Goal: Task Accomplishment & Management: Manage account settings

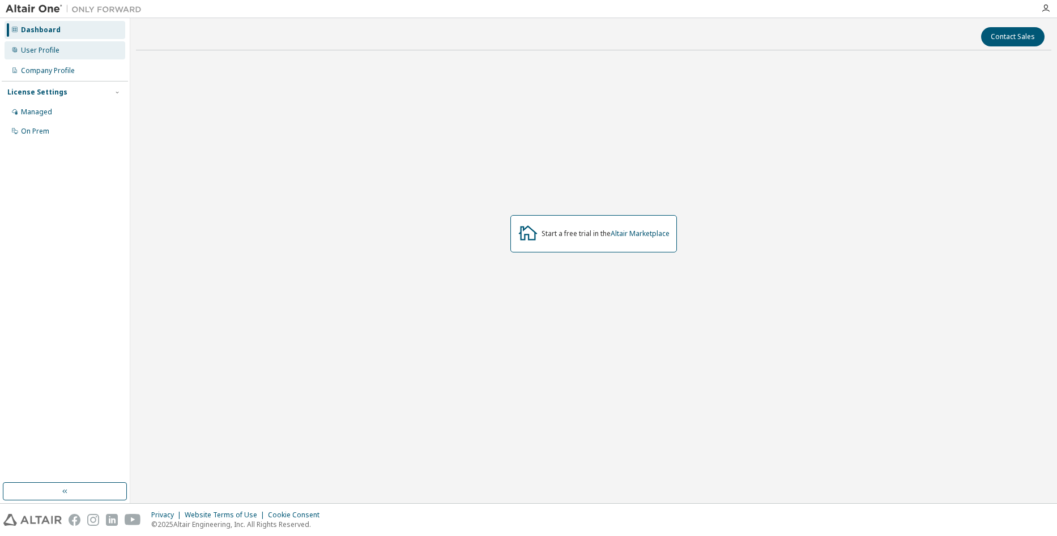
click at [45, 44] on div "User Profile" at bounding box center [65, 50] width 121 height 18
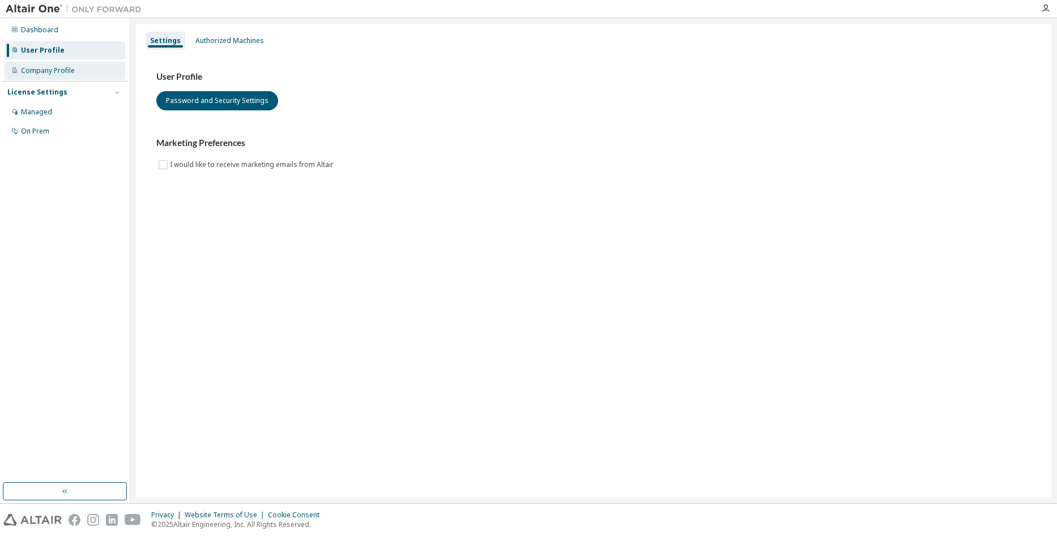
click at [46, 62] on div "Company Profile" at bounding box center [65, 71] width 121 height 18
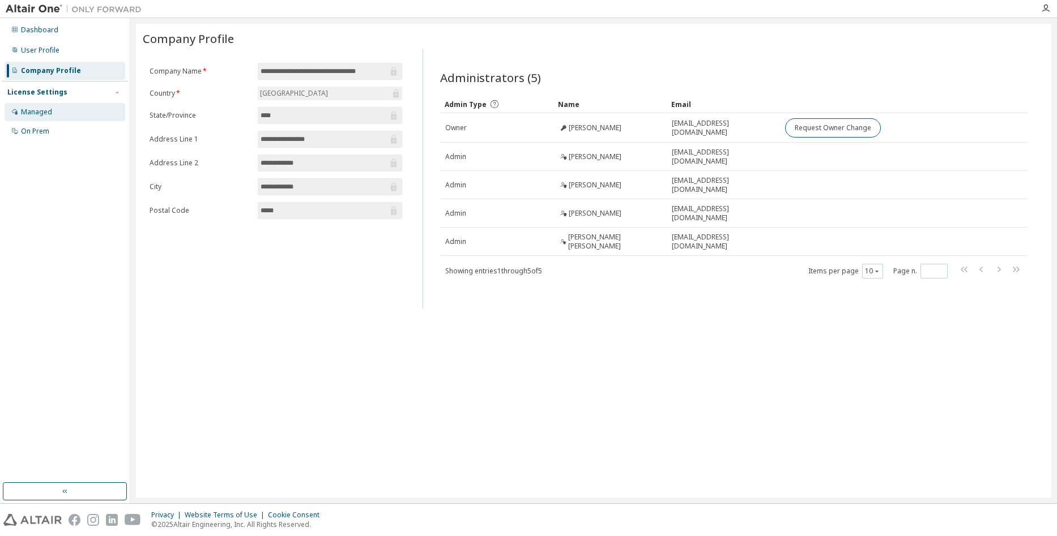
click at [41, 110] on div "Managed" at bounding box center [36, 112] width 31 height 9
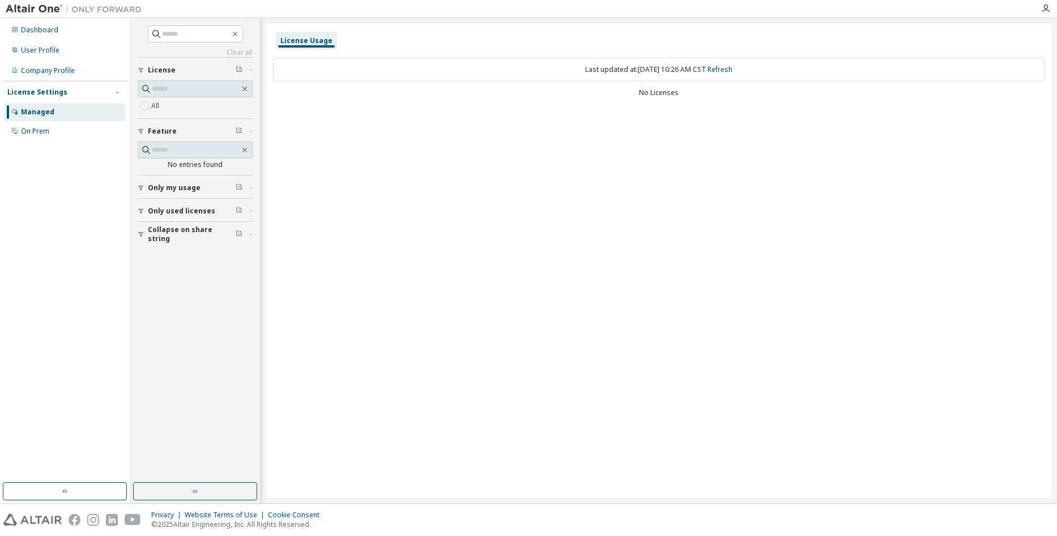
click at [113, 91] on span "button" at bounding box center [117, 92] width 9 height 9
click at [64, 129] on div "On Prem" at bounding box center [65, 131] width 121 height 18
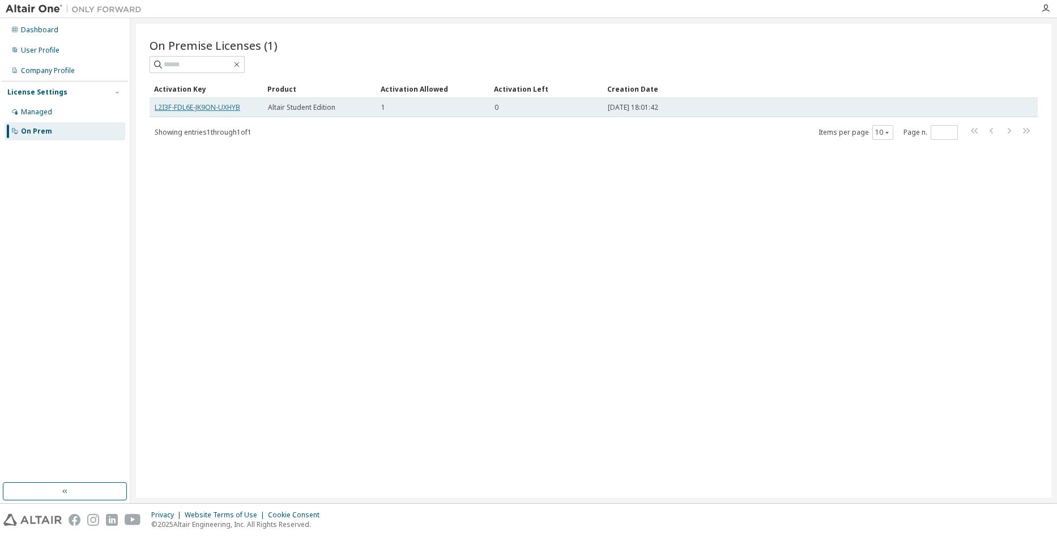
click at [208, 108] on link "L2I3F-FDL6E-JK9ON-UXHYB" at bounding box center [198, 108] width 86 height 10
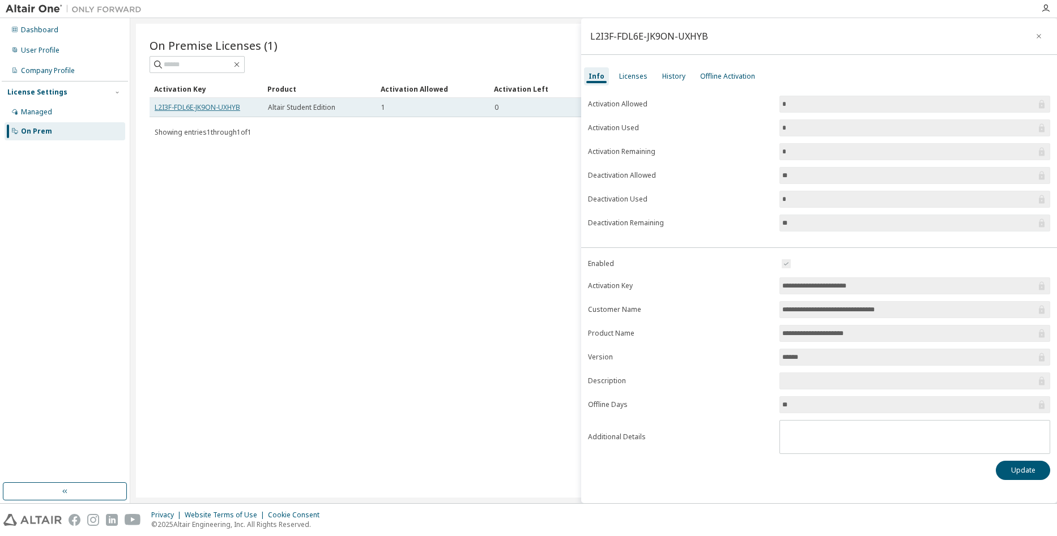
click at [193, 108] on link "L2I3F-FDL6E-JK9ON-UXHYB" at bounding box center [198, 108] width 86 height 10
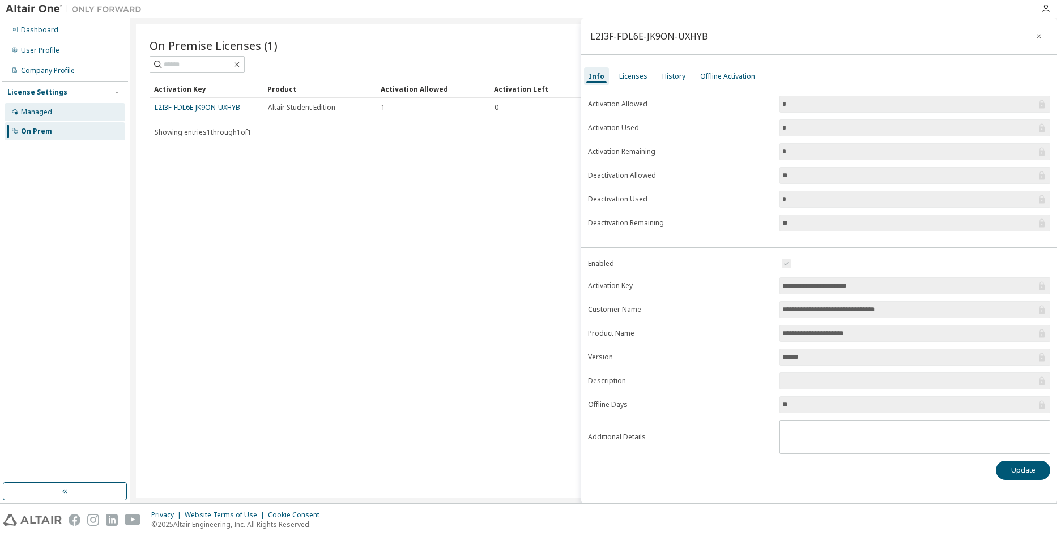
click at [78, 116] on div "Managed" at bounding box center [65, 112] width 121 height 18
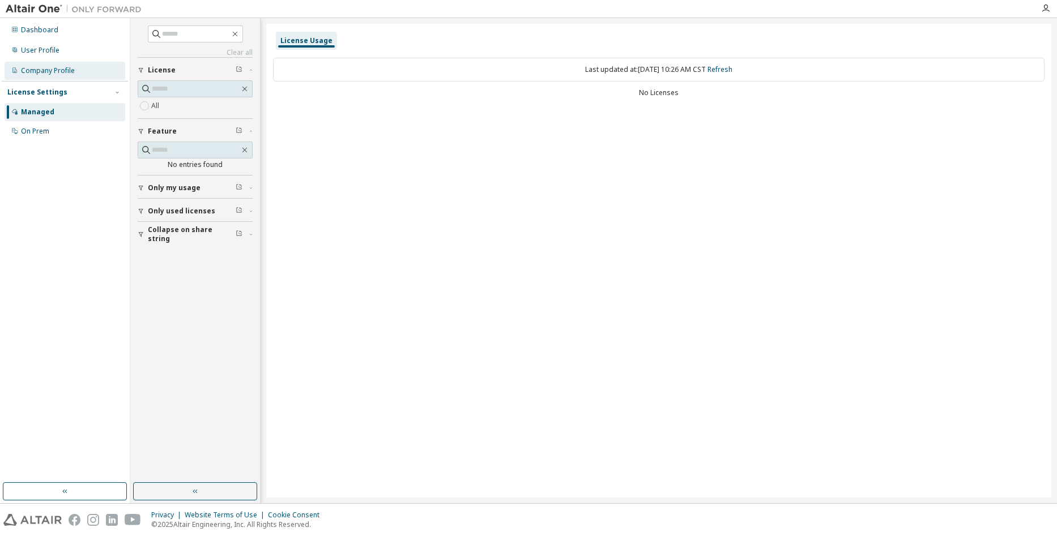
click at [52, 74] on div "Company Profile" at bounding box center [48, 70] width 54 height 9
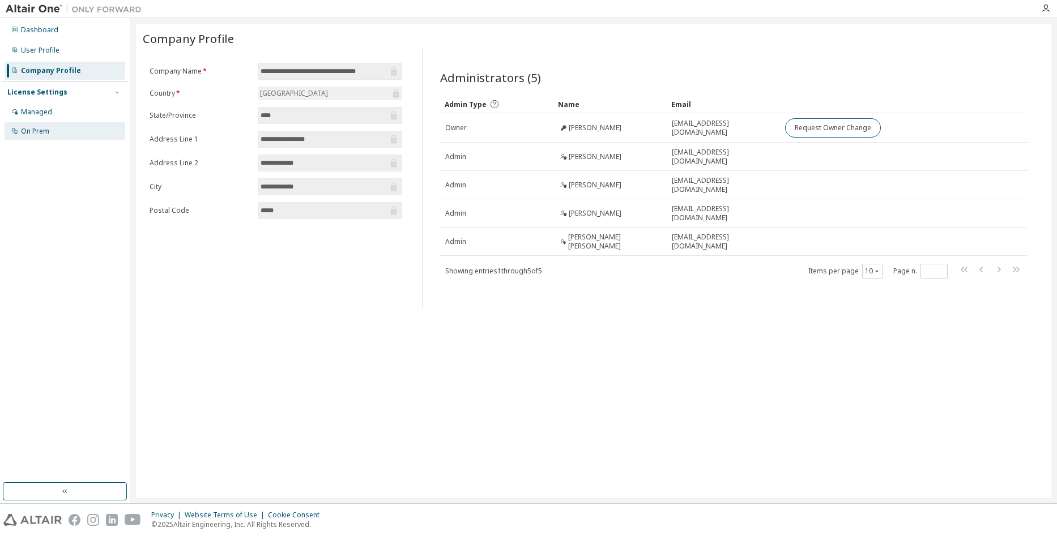
click at [37, 132] on div "On Prem" at bounding box center [35, 131] width 28 height 9
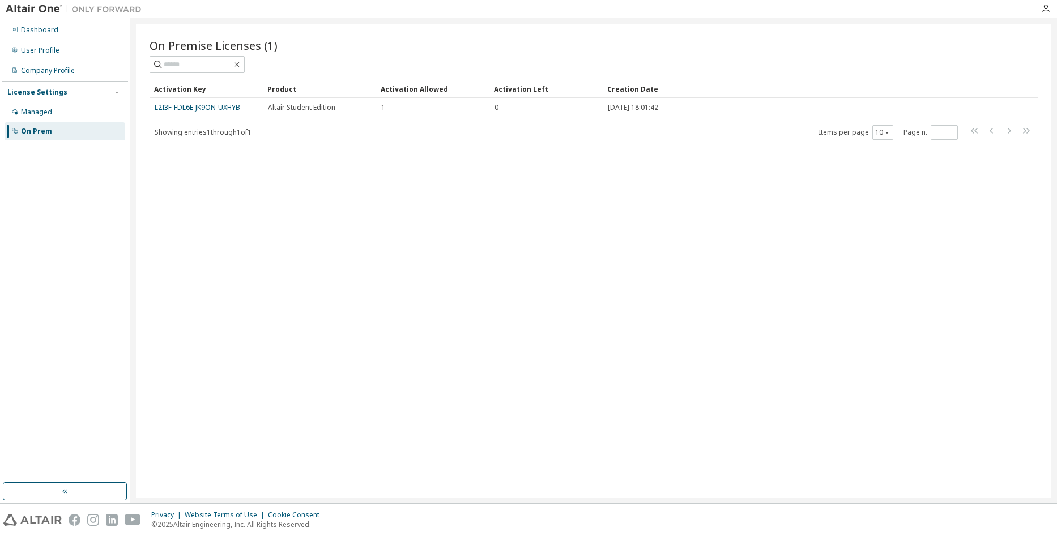
drag, startPoint x: 199, startPoint y: 107, endPoint x: 180, endPoint y: 235, distance: 129.4
click at [180, 235] on div "On Premise Licenses (1) Clear Load Save Save As Field Operator Value Select fil…" at bounding box center [593, 261] width 915 height 474
click at [31, 65] on div "Company Profile" at bounding box center [65, 71] width 121 height 18
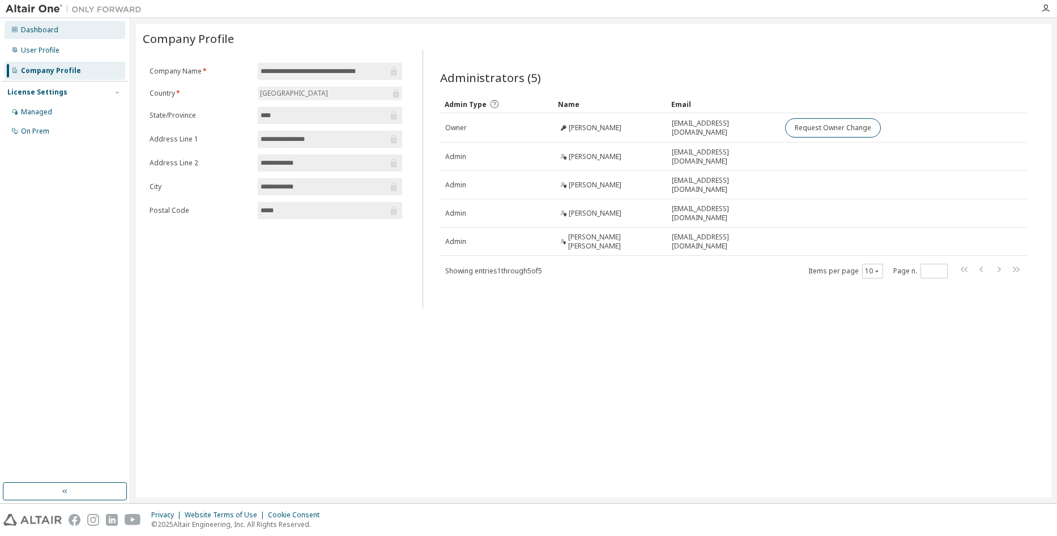
click at [42, 27] on div "Dashboard" at bounding box center [39, 29] width 37 height 9
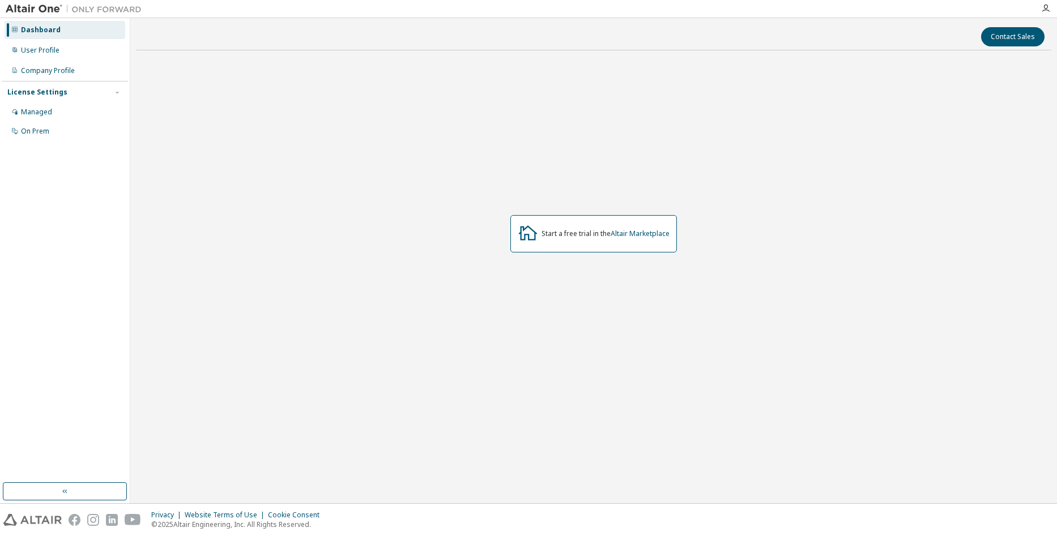
click at [44, 41] on div "Dashboard User Profile Company Profile License Settings Managed On Prem" at bounding box center [65, 81] width 126 height 122
click at [45, 52] on div "User Profile" at bounding box center [40, 50] width 39 height 9
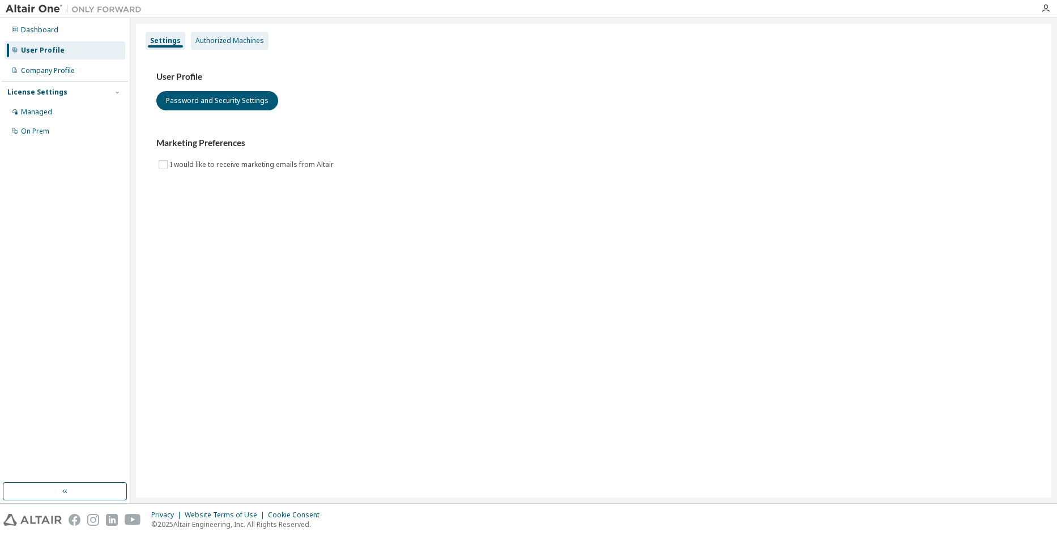
click at [223, 43] on div "Authorized Machines" at bounding box center [229, 40] width 69 height 9
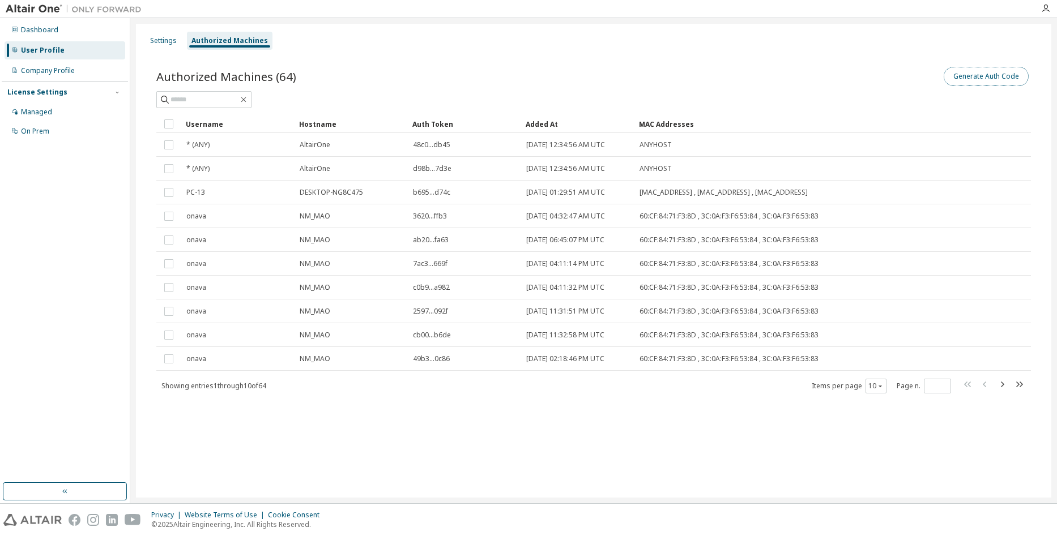
click at [982, 77] on button "Generate Auth Code" at bounding box center [986, 76] width 85 height 19
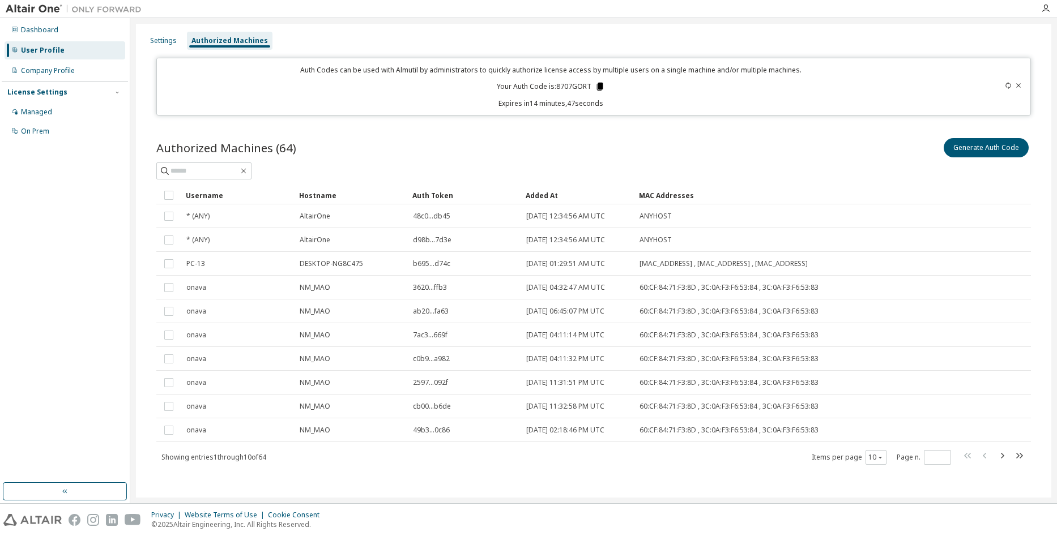
click at [597, 87] on icon at bounding box center [599, 87] width 6 height 8
click at [595, 130] on div "Authorized Machines (64) Generate Auth Code Clear Load Save Save As Field Opera…" at bounding box center [594, 308] width 902 height 373
click at [595, 85] on icon at bounding box center [600, 87] width 10 height 10
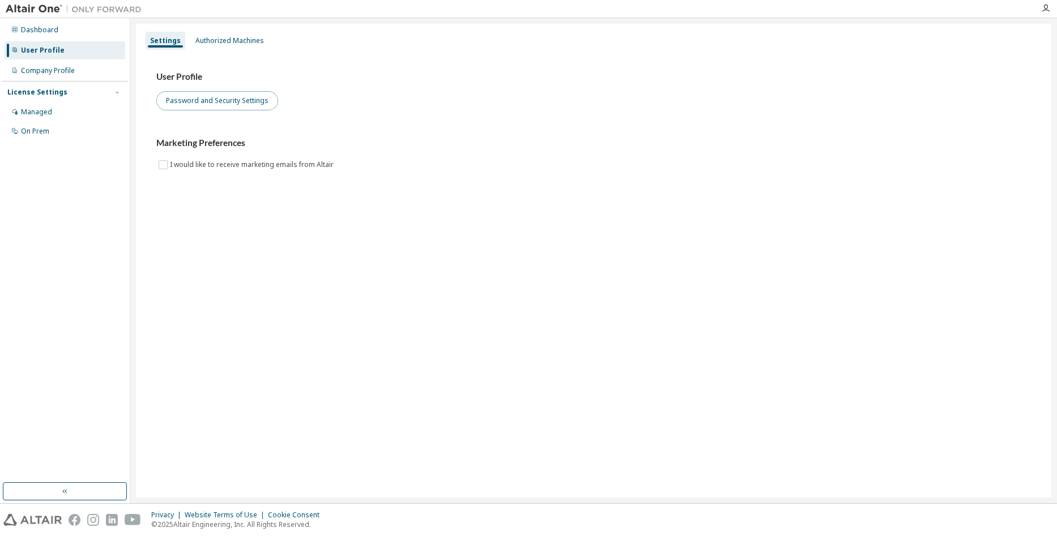
click at [241, 98] on button "Password and Security Settings" at bounding box center [217, 100] width 122 height 19
